Goal: Information Seeking & Learning: Learn about a topic

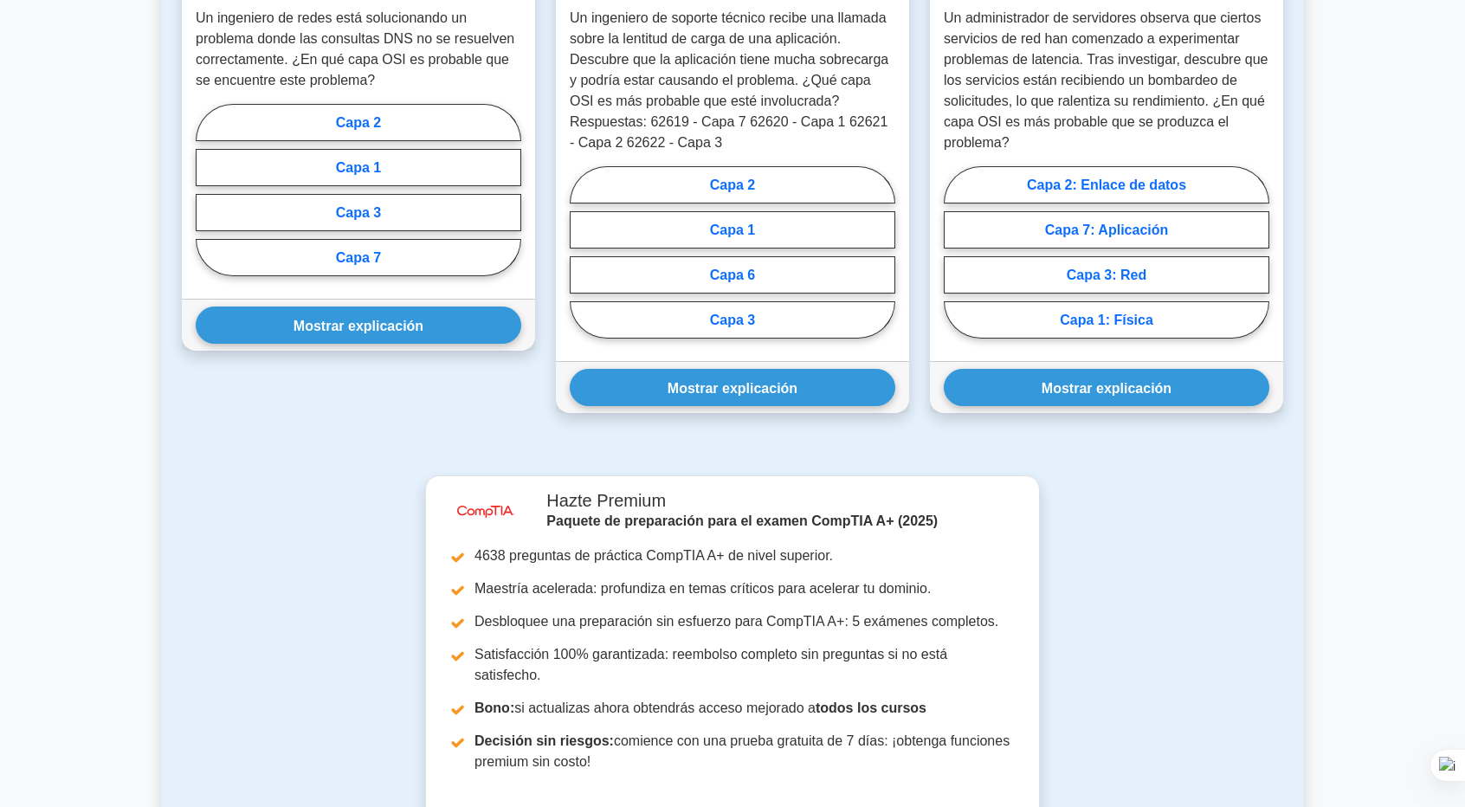
scroll to position [1581, 0]
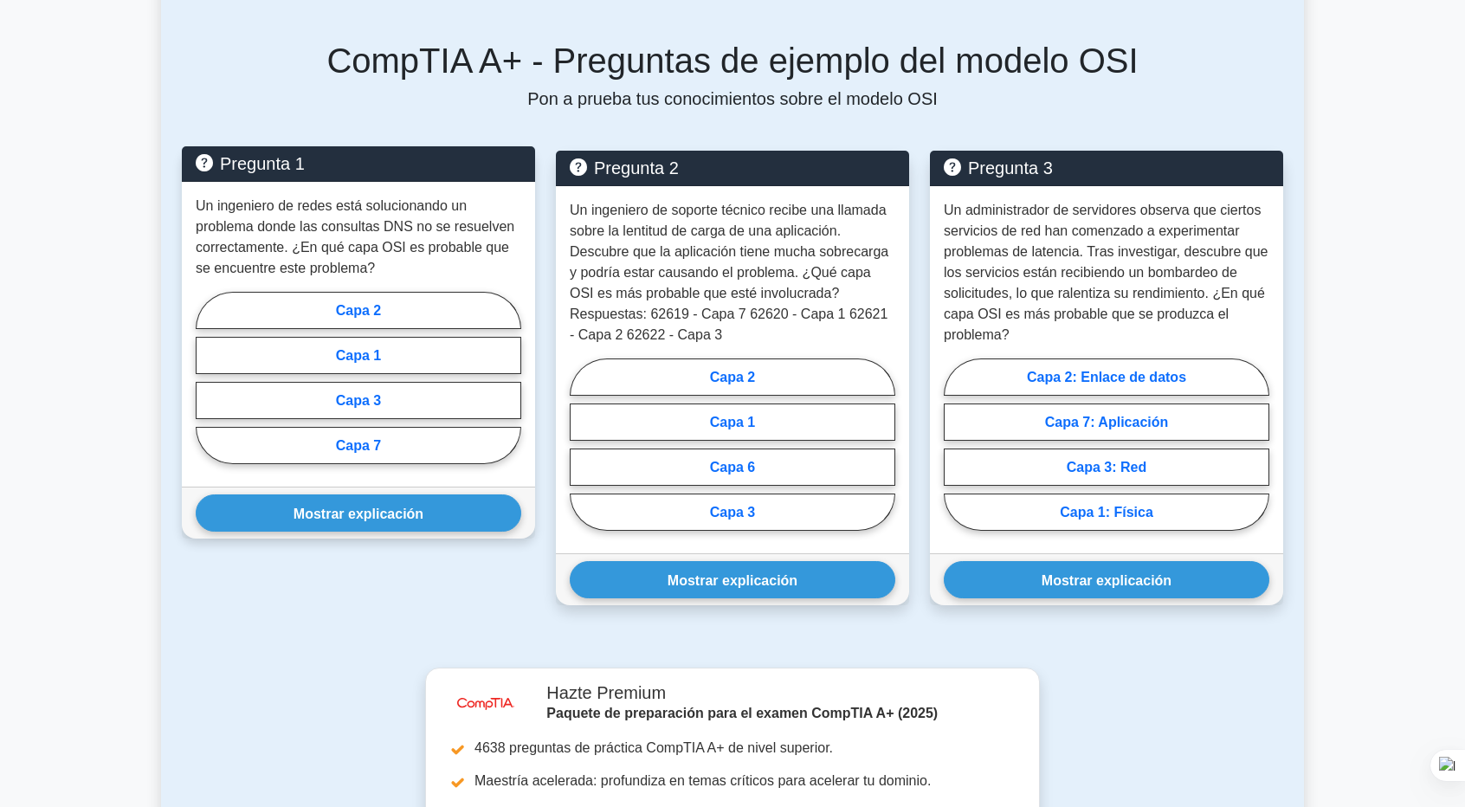
scroll to position [1385, 0]
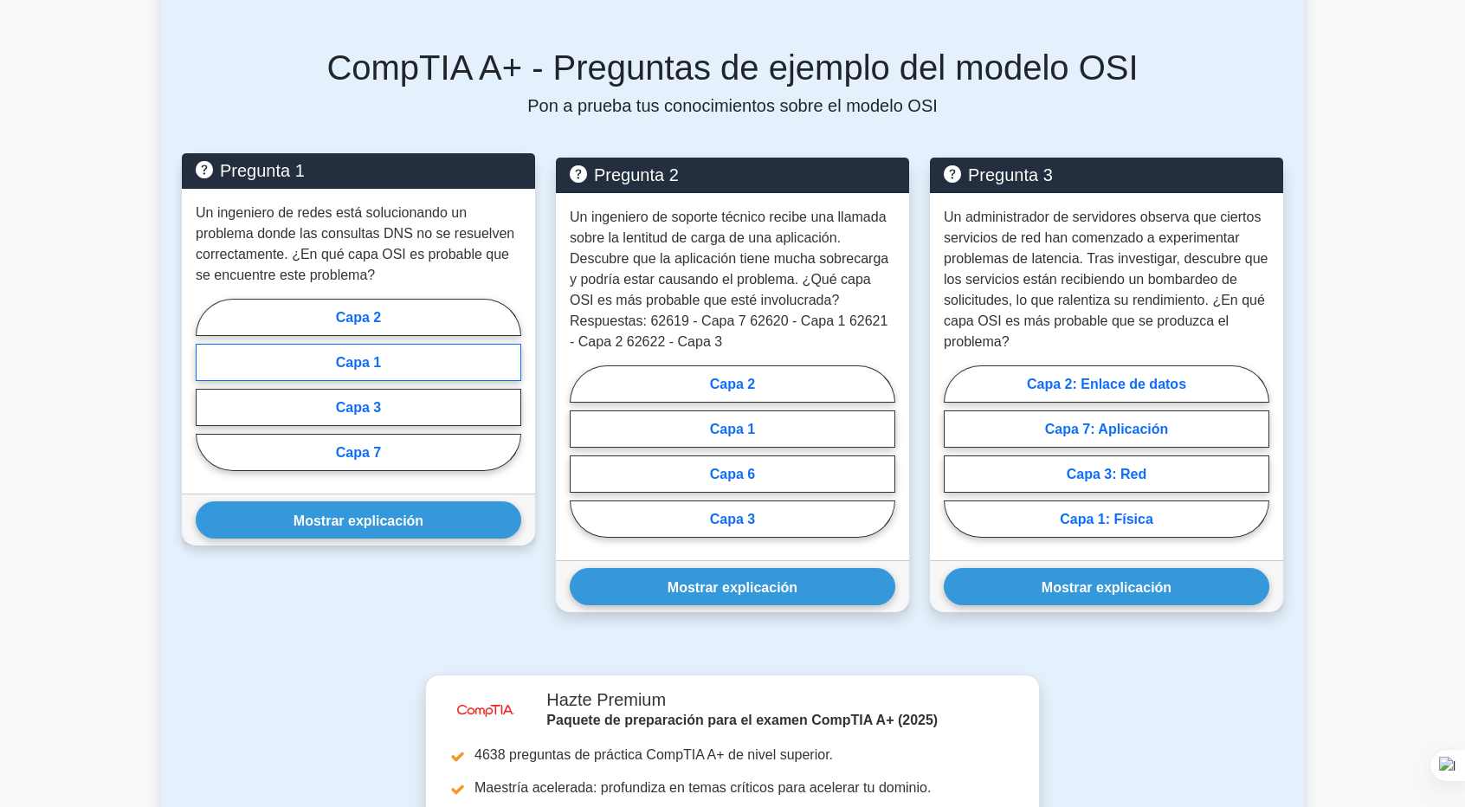
click at [376, 362] on font "Capa 1" at bounding box center [358, 362] width 45 height 15
click at [207, 384] on input "Capa 1" at bounding box center [201, 389] width 11 height 11
radio input "true"
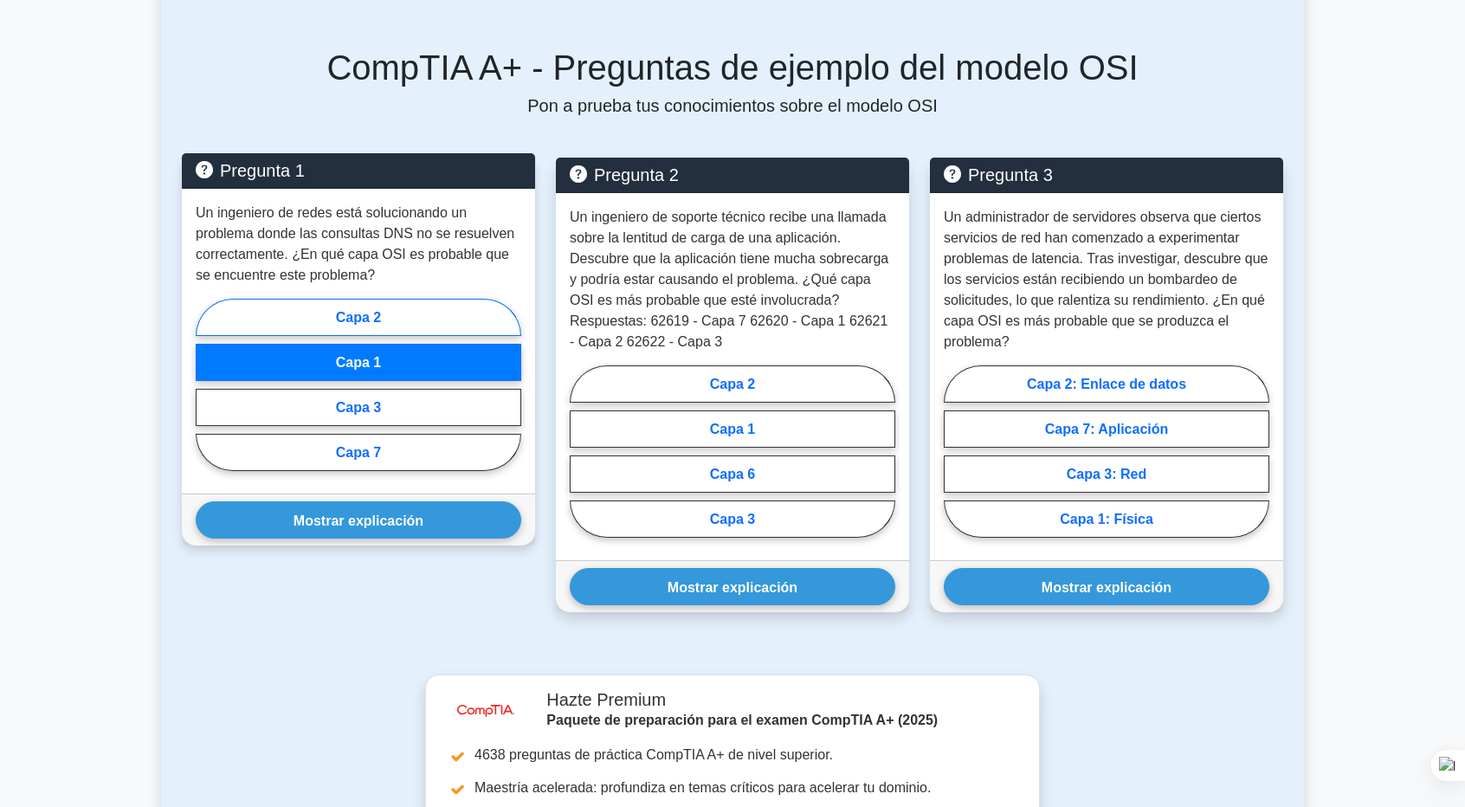
click at [362, 321] on font "Capa 2" at bounding box center [358, 317] width 45 height 15
click at [207, 384] on input "Capa 2" at bounding box center [201, 389] width 11 height 11
radio input "true"
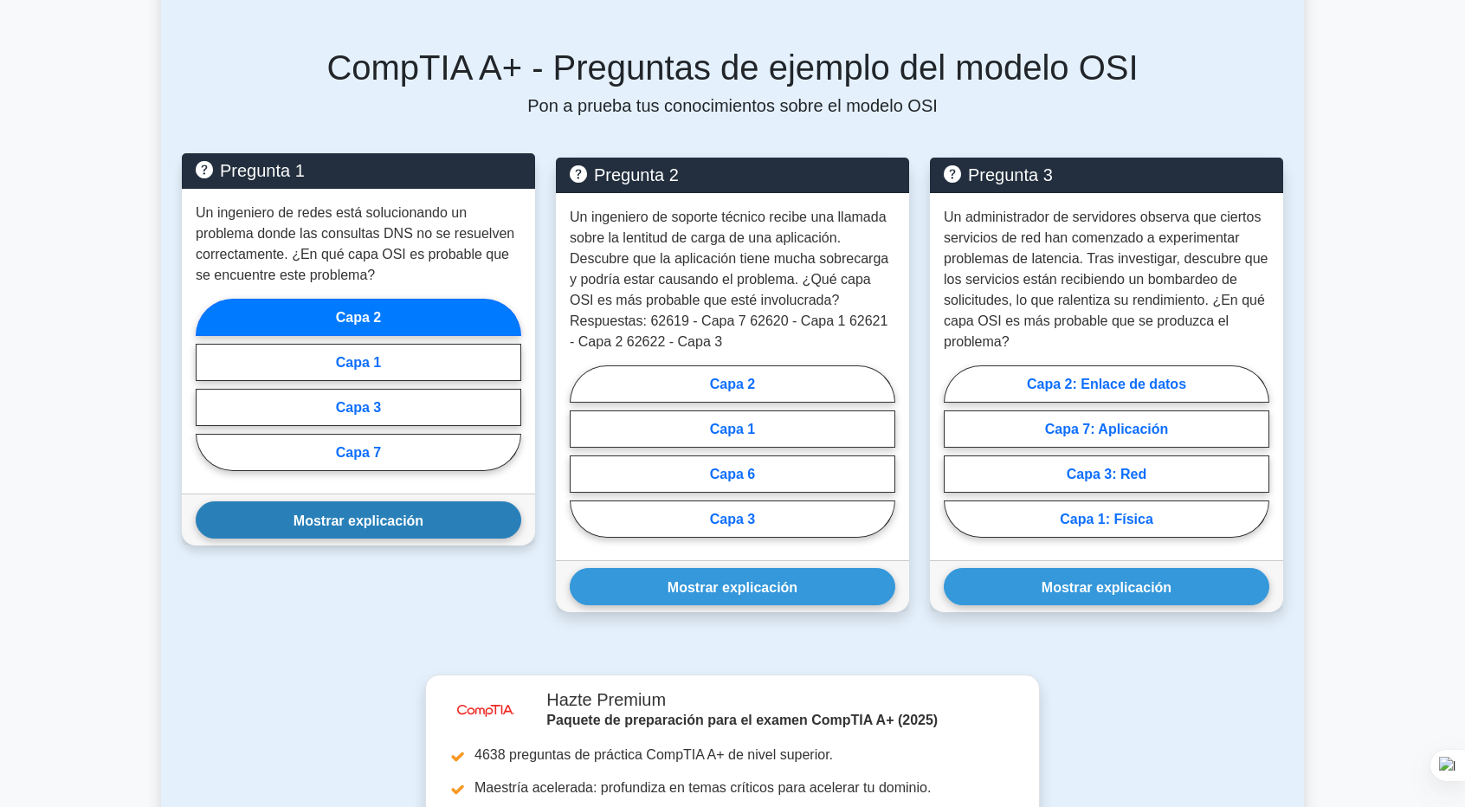
click at [382, 513] on font "Mostrar explicación" at bounding box center [359, 520] width 130 height 15
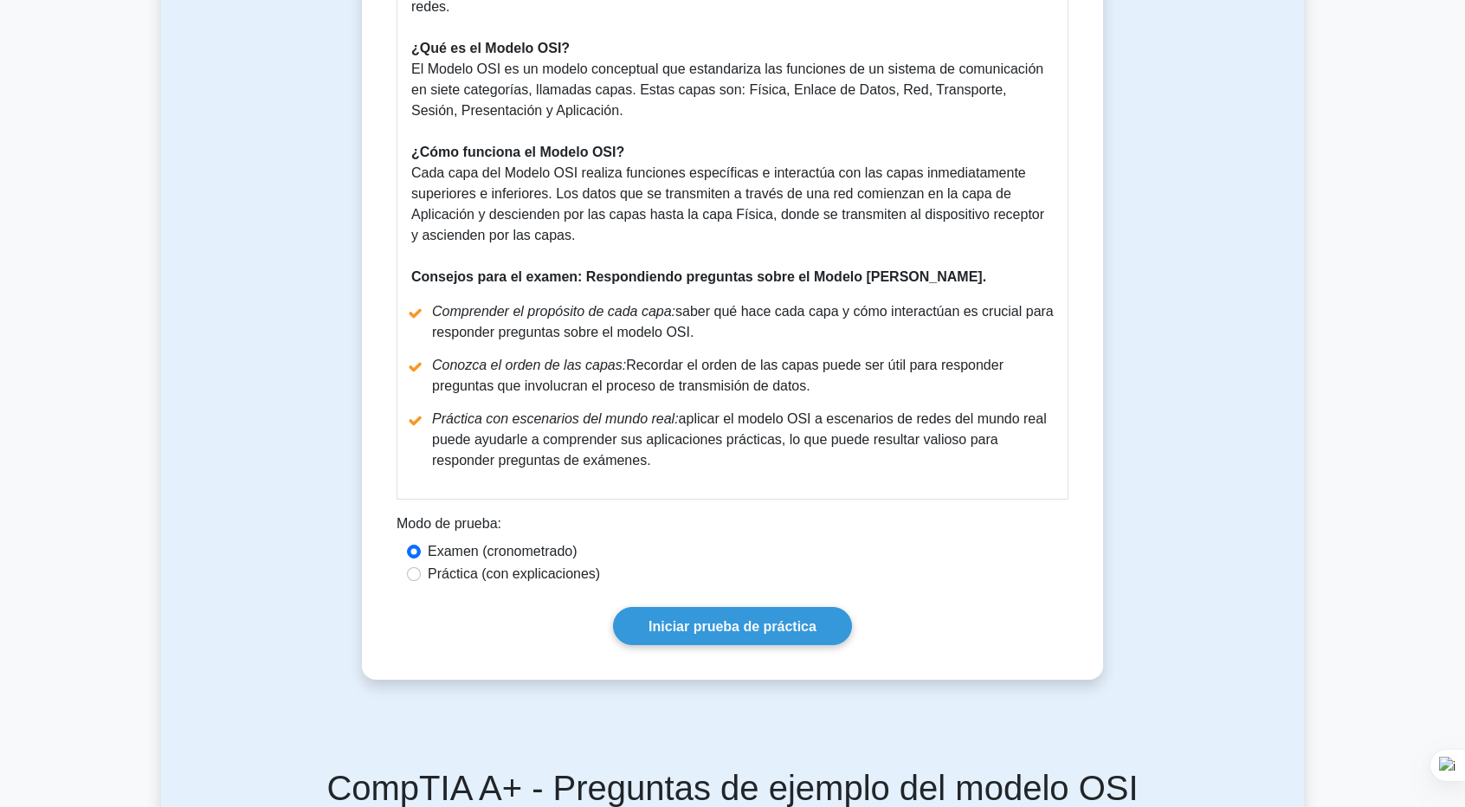
scroll to position [693, 0]
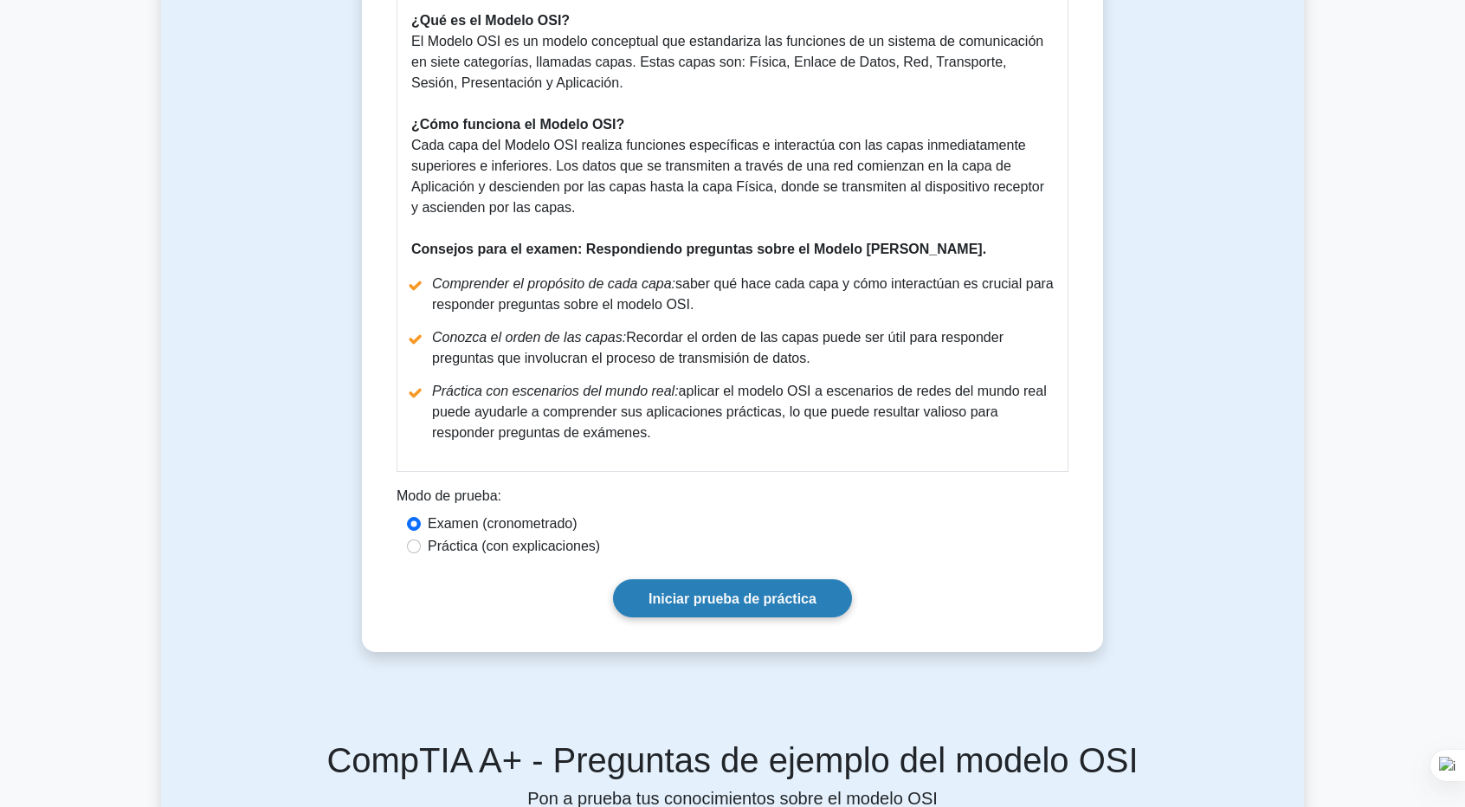
click at [725, 597] on font "Iniciar prueba de práctica" at bounding box center [733, 598] width 168 height 15
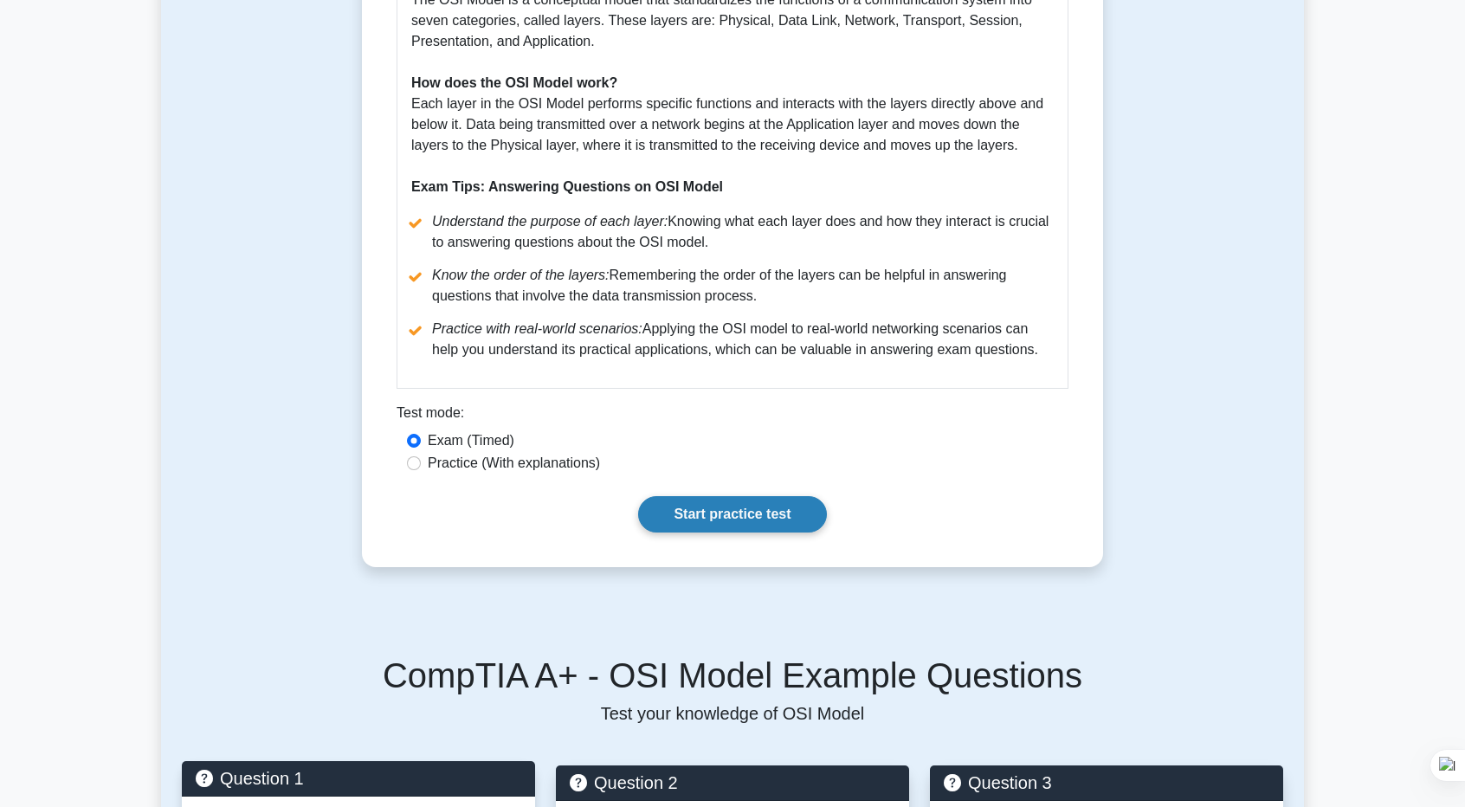
scroll to position [713, 0]
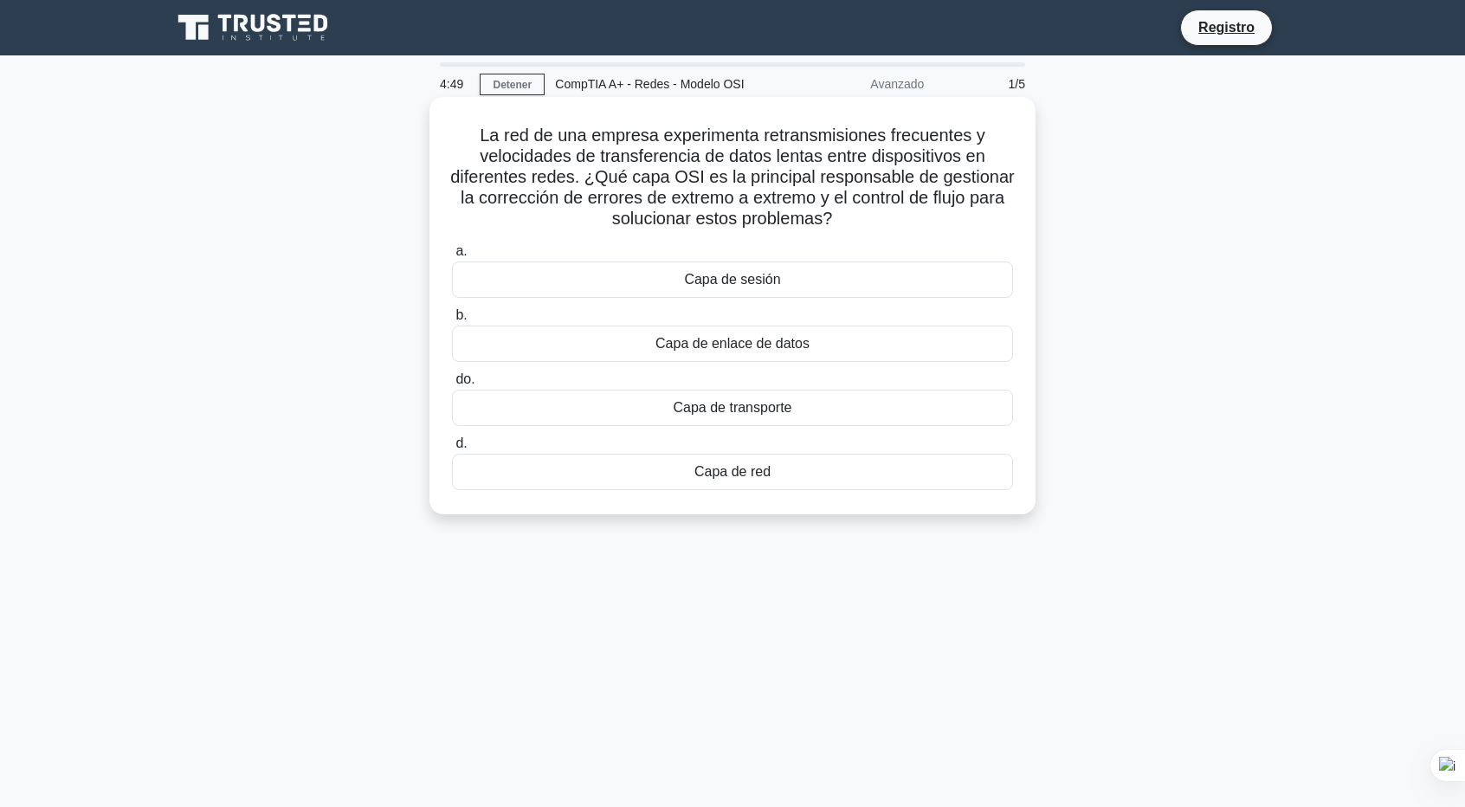
click at [705, 275] on font "Capa de sesión" at bounding box center [732, 279] width 96 height 15
click at [452, 257] on input "a. Capa de sesión" at bounding box center [452, 251] width 0 height 11
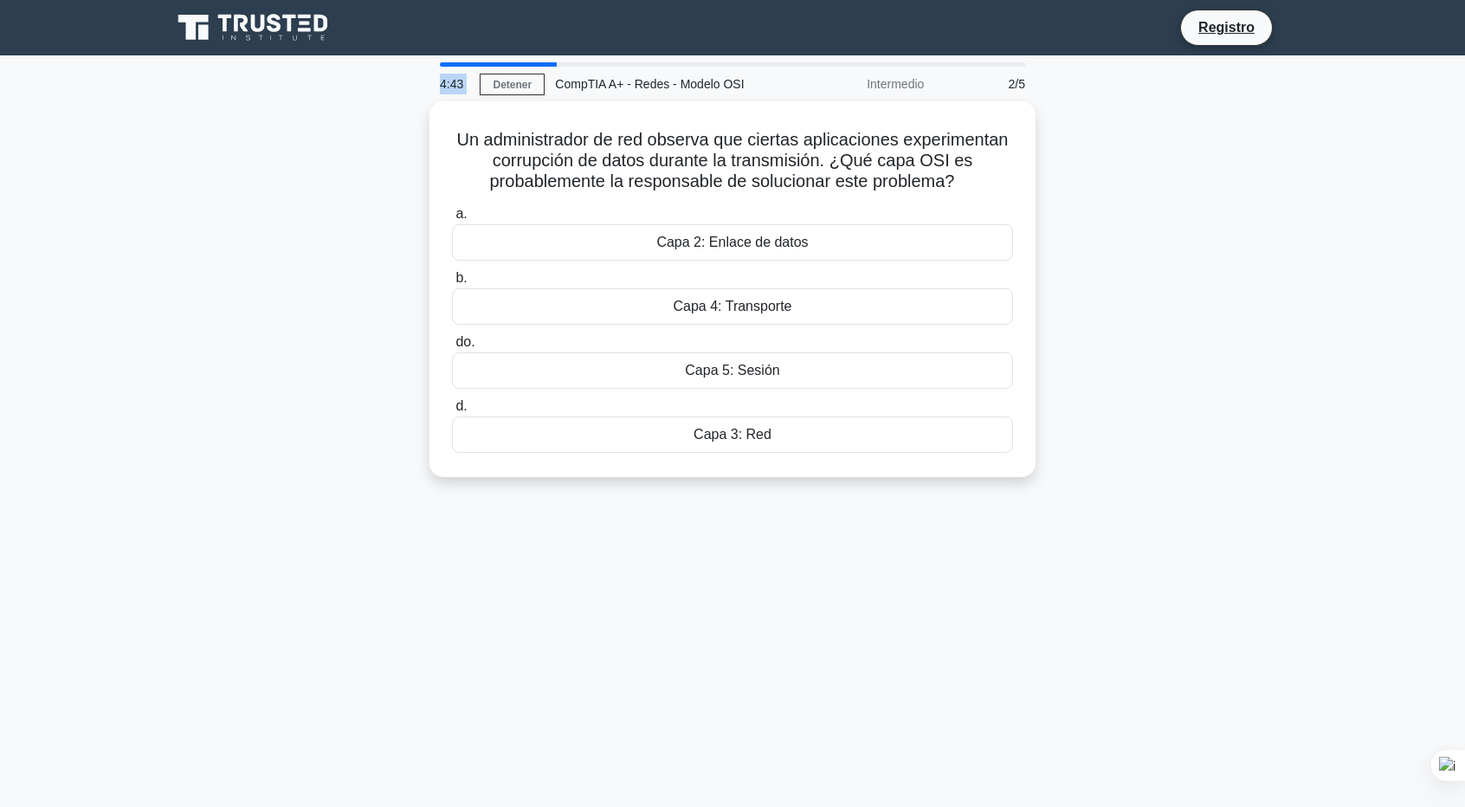
drag, startPoint x: 552, startPoint y: 66, endPoint x: 449, endPoint y: 58, distance: 102.5
click at [513, 68] on div "4:43 Detener CompTIA A+ - Redes - Modelo OSI Intermedio 2/5" at bounding box center [732, 81] width 606 height 39
